Goal: Task Accomplishment & Management: Use online tool/utility

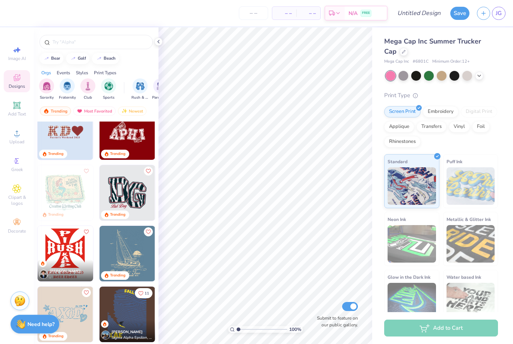
scroll to position [1238, 0]
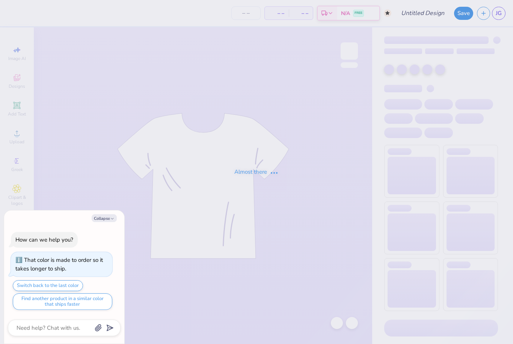
click at [111, 218] on icon "button" at bounding box center [112, 219] width 5 height 5
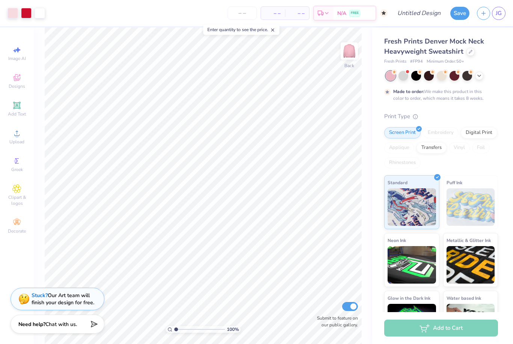
click at [411, 50] on span "Fresh Prints Denver Mock Neck Heavyweight Sweatshirt" at bounding box center [434, 46] width 100 height 19
click at [467, 52] on div at bounding box center [471, 52] width 8 height 8
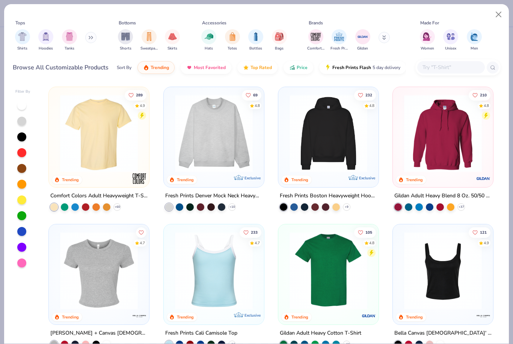
click at [213, 38] on img "filter for Hats" at bounding box center [209, 36] width 9 height 9
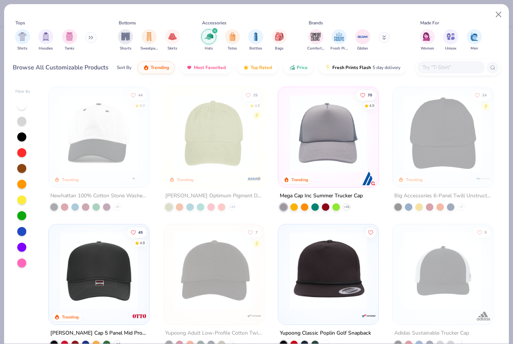
click at [320, 144] on img at bounding box center [328, 134] width 85 height 78
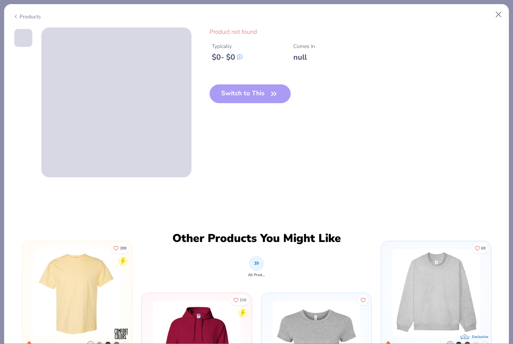
click at [228, 104] on div "Switch to This" at bounding box center [251, 100] width 82 height 31
click at [35, 13] on div "Products" at bounding box center [27, 17] width 28 height 8
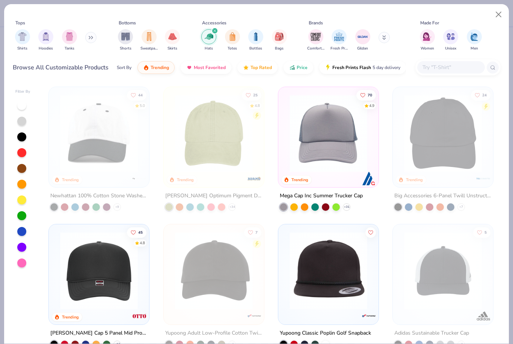
click at [297, 67] on span "Price" at bounding box center [302, 68] width 11 height 6
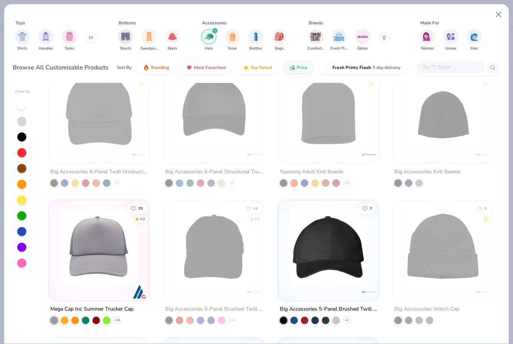
scroll to position [27, 0]
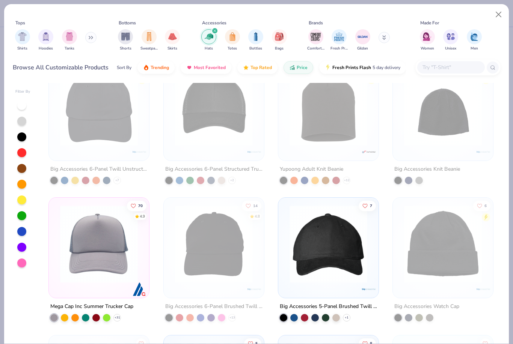
click at [107, 268] on img at bounding box center [98, 244] width 85 height 78
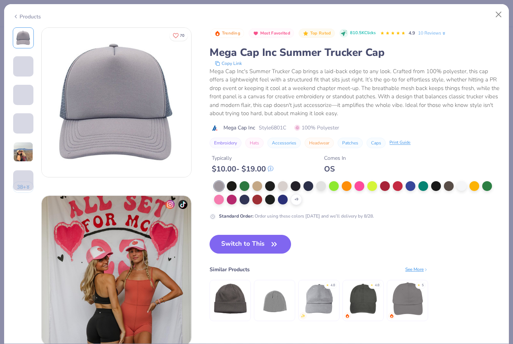
click at [223, 245] on button "Switch to This" at bounding box center [251, 244] width 82 height 19
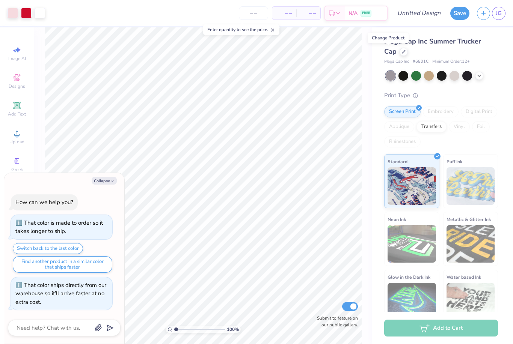
click at [472, 72] on div at bounding box center [467, 76] width 10 height 10
click at [480, 78] on div at bounding box center [479, 76] width 8 height 8
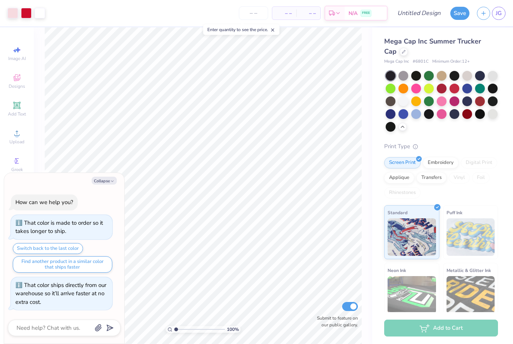
click at [405, 110] on div at bounding box center [404, 114] width 10 height 10
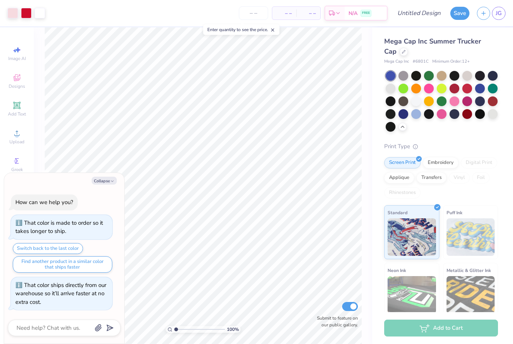
click at [96, 185] on button "Collapse" at bounding box center [104, 181] width 25 height 8
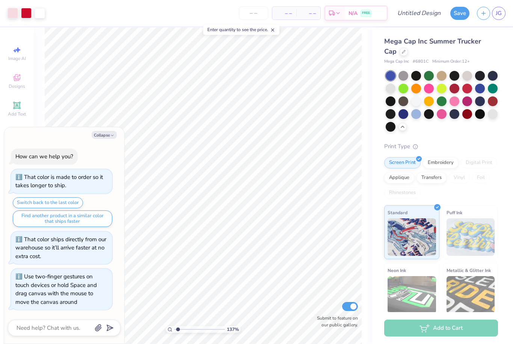
type textarea "x"
type input "1.37049369775642"
type textarea "x"
type input "1.40528771740549"
type textarea "x"
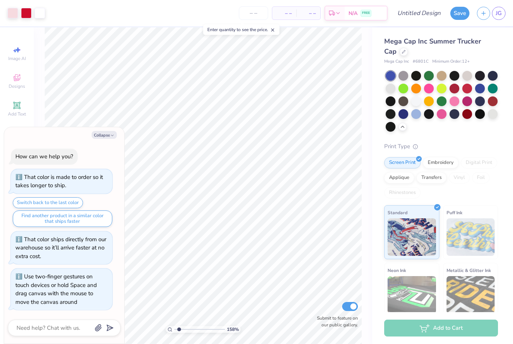
type input "1.55188978746786"
click at [106, 139] on button "Collapse" at bounding box center [104, 135] width 25 height 8
type textarea "x"
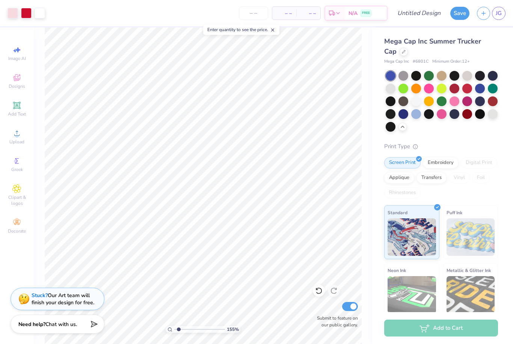
click at [275, 32] on icon at bounding box center [272, 29] width 5 height 5
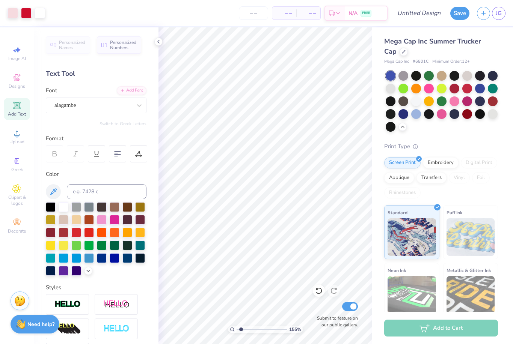
click at [158, 44] on icon at bounding box center [159, 42] width 6 height 6
type input "1.55188978746786"
type input "3.34"
type input "1.69"
click at [11, 11] on div at bounding box center [13, 13] width 11 height 11
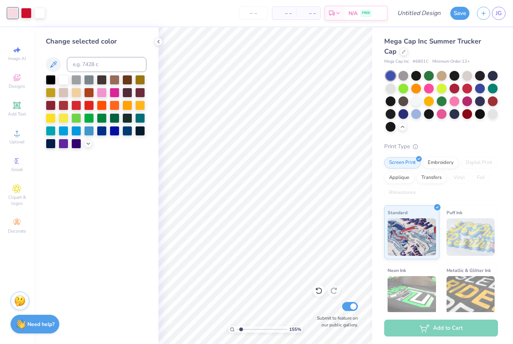
click at [26, 14] on div at bounding box center [26, 13] width 11 height 11
click at [53, 66] on icon at bounding box center [53, 64] width 9 height 9
click at [54, 62] on icon at bounding box center [53, 64] width 9 height 9
click at [54, 62] on icon at bounding box center [53, 64] width 6 height 6
type input "1.55188978746786"
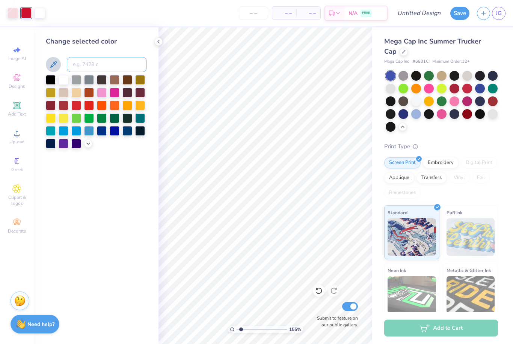
click at [89, 68] on input at bounding box center [107, 64] width 80 height 15
click at [75, 71] on input "6801C" at bounding box center [107, 64] width 80 height 15
click at [75, 64] on input "6801C" at bounding box center [107, 64] width 80 height 15
click at [102, 69] on input "#6801C" at bounding box center [107, 64] width 80 height 15
type input "#6801C"
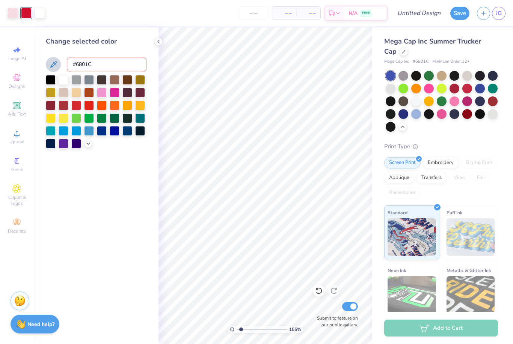
click at [57, 69] on button at bounding box center [53, 64] width 15 height 15
click at [61, 72] on div "#6801C" at bounding box center [96, 64] width 101 height 15
click at [57, 65] on icon at bounding box center [53, 64] width 9 height 9
click at [55, 63] on icon at bounding box center [53, 64] width 9 height 9
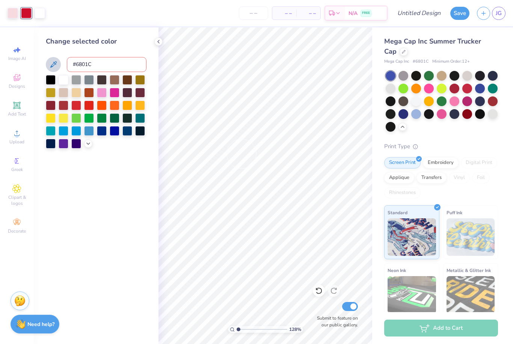
type input "1"
click at [48, 61] on button at bounding box center [53, 64] width 15 height 15
click at [51, 60] on icon at bounding box center [53, 64] width 9 height 9
click at [29, 14] on div at bounding box center [26, 13] width 11 height 11
click at [116, 132] on div at bounding box center [115, 131] width 10 height 10
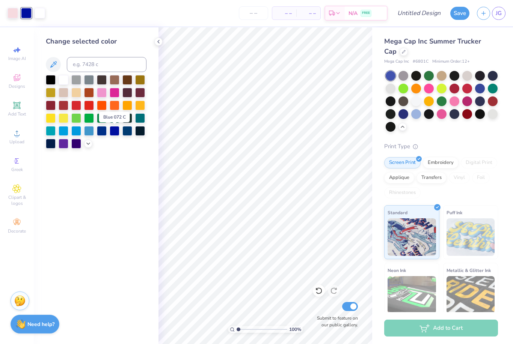
click at [115, 136] on div at bounding box center [115, 131] width 10 height 10
click at [106, 134] on div at bounding box center [102, 131] width 10 height 10
click at [50, 68] on icon at bounding box center [53, 64] width 9 height 9
click at [18, 16] on div at bounding box center [13, 13] width 11 height 11
click at [88, 128] on div at bounding box center [89, 131] width 10 height 10
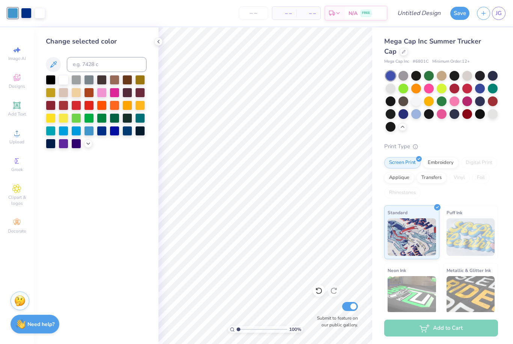
click at [63, 133] on div at bounding box center [64, 131] width 10 height 10
click at [80, 133] on div at bounding box center [76, 131] width 10 height 10
click at [91, 146] on icon at bounding box center [88, 144] width 6 height 6
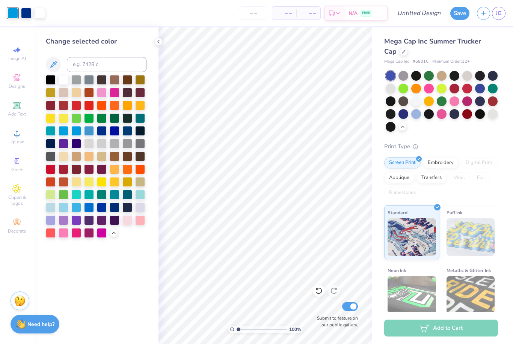
click at [63, 206] on div at bounding box center [64, 208] width 10 height 10
click at [50, 208] on div at bounding box center [51, 208] width 10 height 10
click at [50, 209] on div at bounding box center [51, 208] width 10 height 10
click at [31, 12] on div at bounding box center [26, 13] width 11 height 11
click at [99, 211] on div at bounding box center [102, 208] width 10 height 10
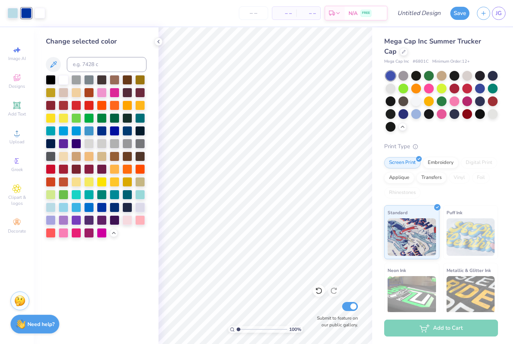
click at [114, 142] on div at bounding box center [115, 144] width 10 height 10
click at [115, 133] on div at bounding box center [115, 131] width 10 height 10
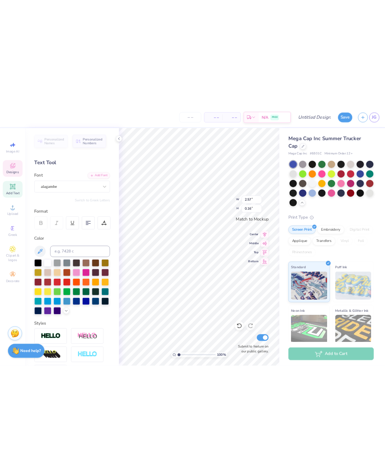
scroll to position [0, 1]
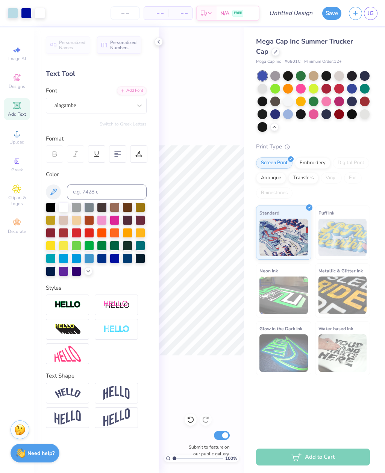
click at [155, 45] on div "Personalized Names Personalized Numbers Text Tool Add Font Font alagambe Switch…" at bounding box center [96, 249] width 125 height 445
click at [156, 39] on icon at bounding box center [159, 42] width 6 height 6
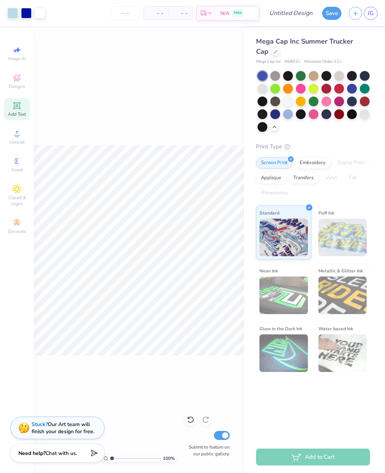
click at [160, 42] on div "100 % Submit to feature on our public gallery." at bounding box center [139, 249] width 210 height 445
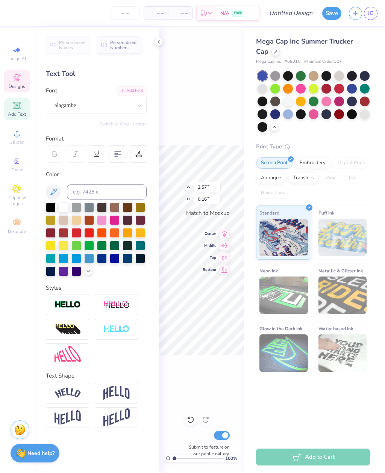
type textarea "Weekend 2025"
type input "3.37"
type input "1.72"
click at [166, 42] on div "100 % W 3.37 3.37 " H 1.72 1.72 " Match to [GEOGRAPHIC_DATA] Middle Top Bottom …" at bounding box center [201, 249] width 85 height 445
click at [166, 42] on div "100 % W 3.37 H 1.72 Y Center Middle Top Bottom Submit to feature on our public …" at bounding box center [201, 249] width 85 height 445
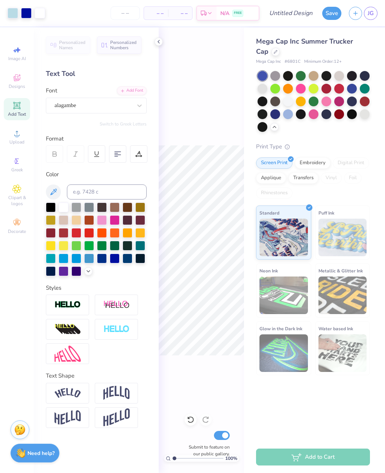
click at [156, 44] on icon at bounding box center [159, 42] width 6 height 6
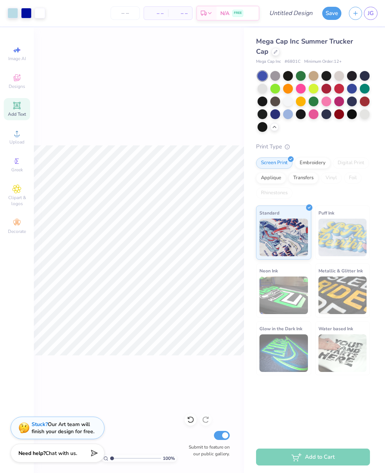
click at [160, 42] on div "100 % Submit to feature on our public gallery." at bounding box center [139, 249] width 210 height 445
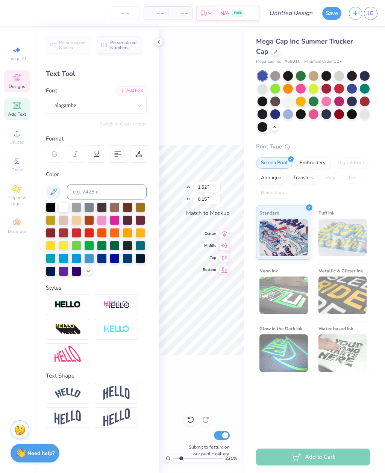
scroll to position [0, 0]
type input "2.30850104122927"
type textarea "W"
click at [156, 40] on icon at bounding box center [159, 42] width 6 height 6
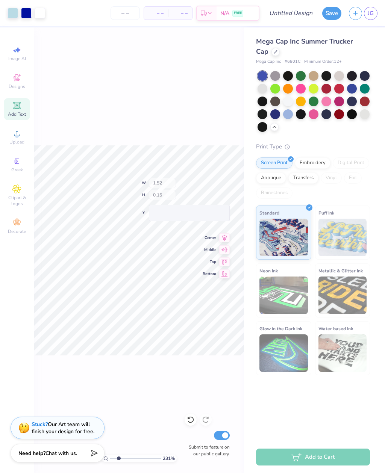
click at [159, 43] on div "231 % W 1.52 H 0.15 Y Center Middle Top Bottom Submit to feature on our public …" at bounding box center [139, 249] width 210 height 445
click at [206, 267] on span "Bottom" at bounding box center [209, 269] width 14 height 5
type input "1.58461259705757"
